Goal: Find specific page/section: Find specific page/section

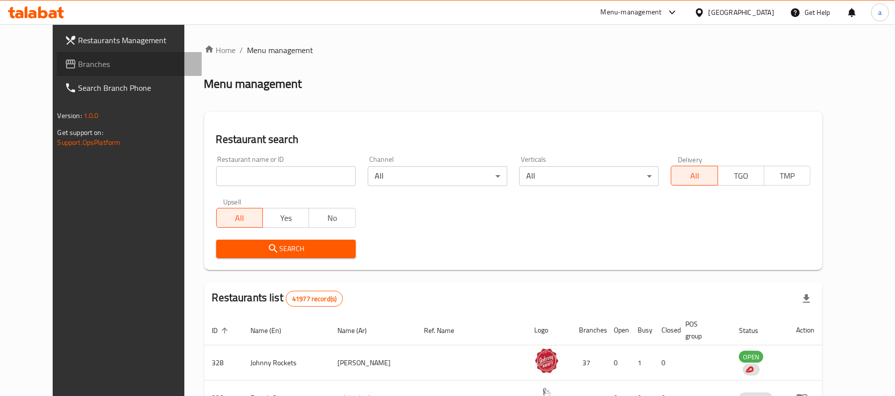
click at [78, 64] on span "Branches" at bounding box center [136, 64] width 116 height 12
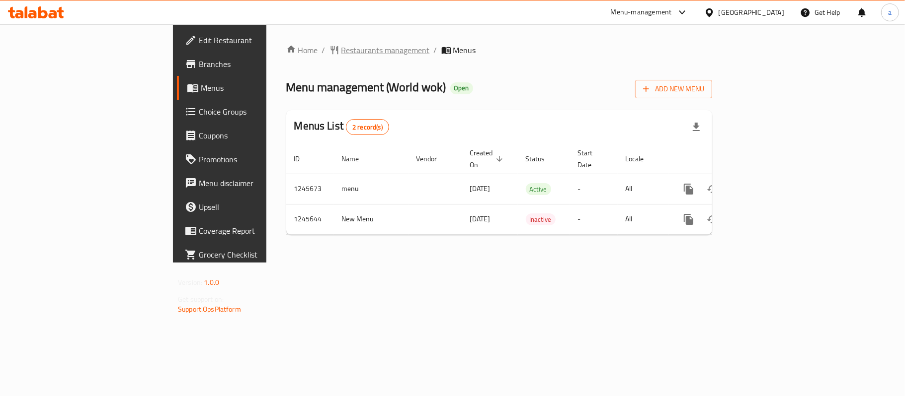
click at [341, 44] on span "Restaurants management" at bounding box center [385, 50] width 88 height 12
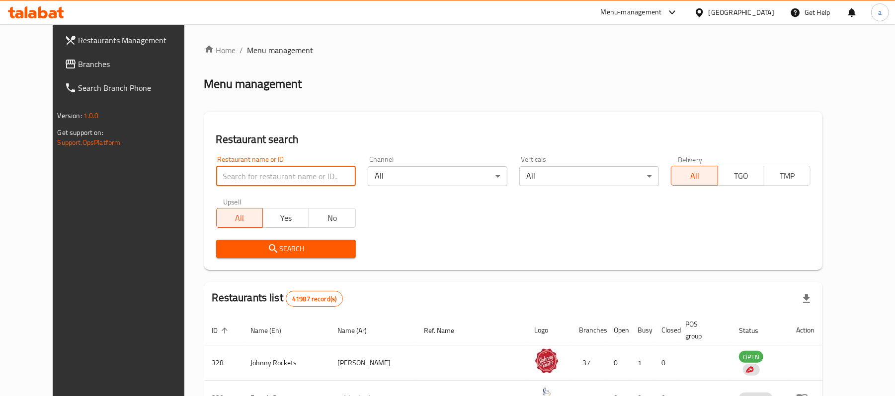
click at [221, 170] on input "search" at bounding box center [286, 176] width 140 height 20
paste input "682671"
type input "682671"
click at [255, 247] on span "Search" at bounding box center [286, 249] width 124 height 12
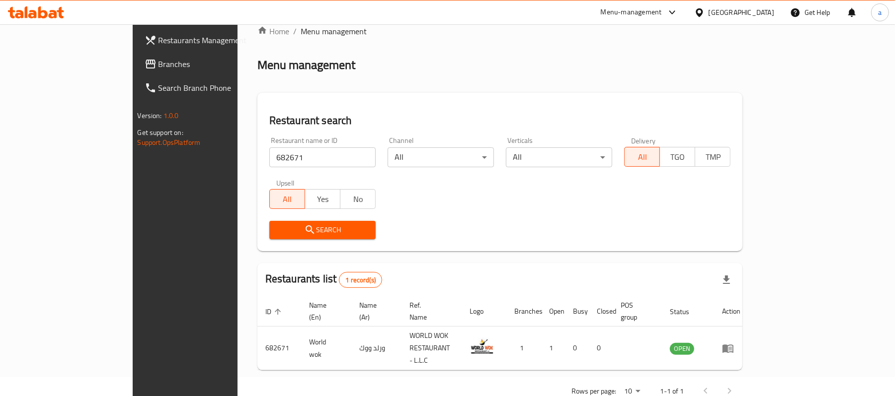
scroll to position [28, 0]
